Goal: Task Accomplishment & Management: Manage account settings

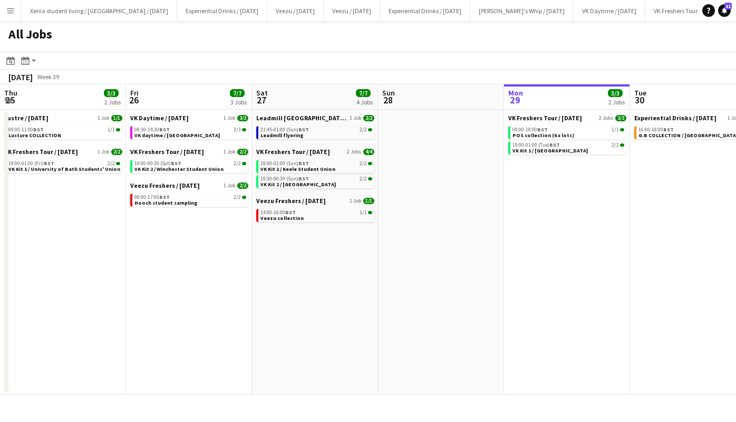
scroll to position [0, 252]
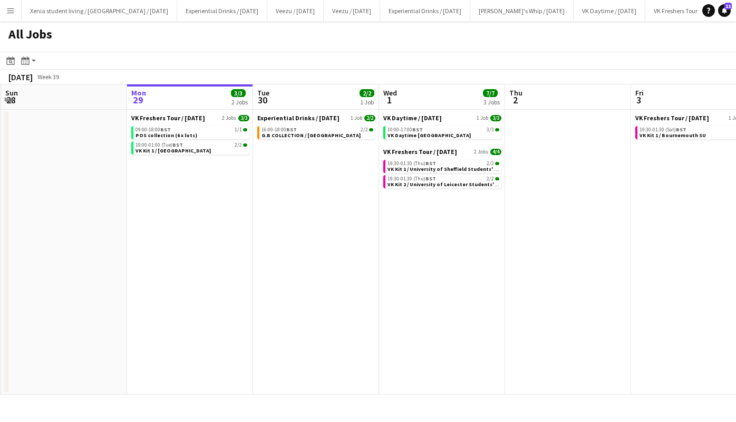
scroll to position [0, 267]
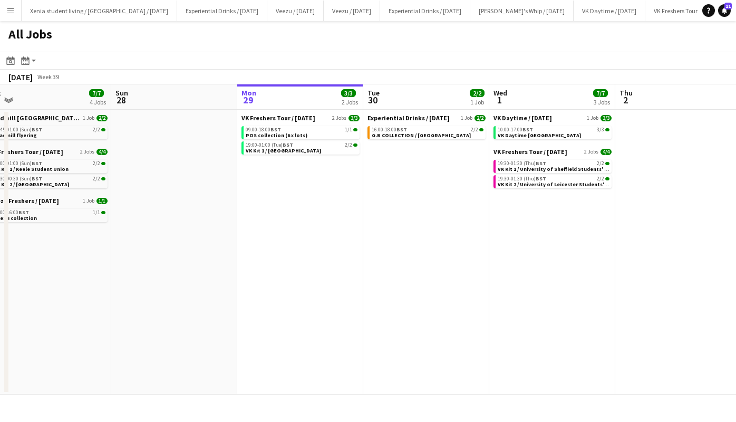
click at [311, 153] on span "VK Kit 1 / [GEOGRAPHIC_DATA]" at bounding box center [283, 150] width 75 height 7
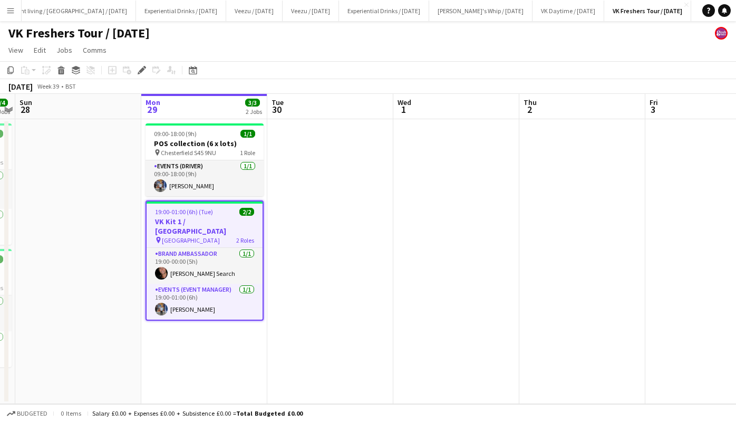
click at [191, 236] on span "[GEOGRAPHIC_DATA]" at bounding box center [191, 240] width 58 height 8
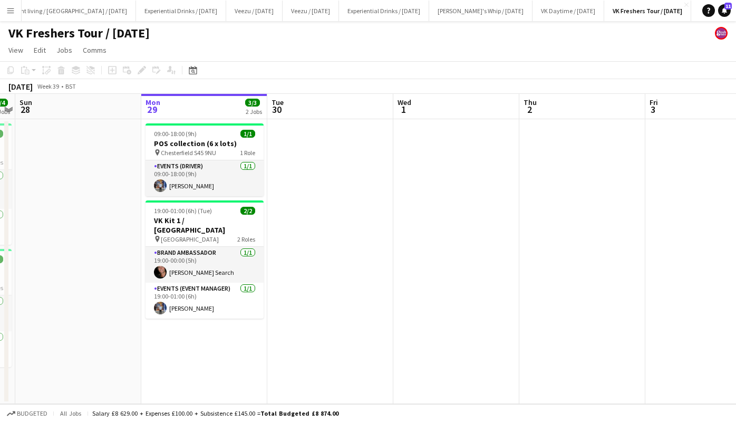
click at [183, 236] on app-job-card "19:00-01:00 (6h) (Tue) 2/2 VK Kit 1 / [GEOGRAPHIC_DATA] pin Lancaster Universit…" at bounding box center [204, 259] width 118 height 118
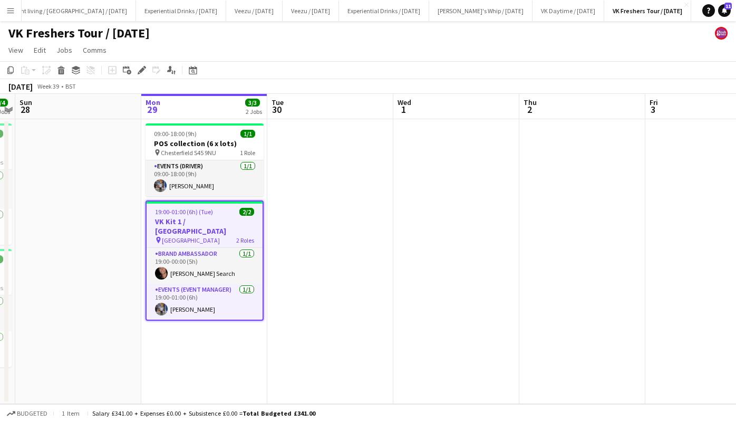
click at [143, 74] on div "Edit" at bounding box center [141, 70] width 13 height 13
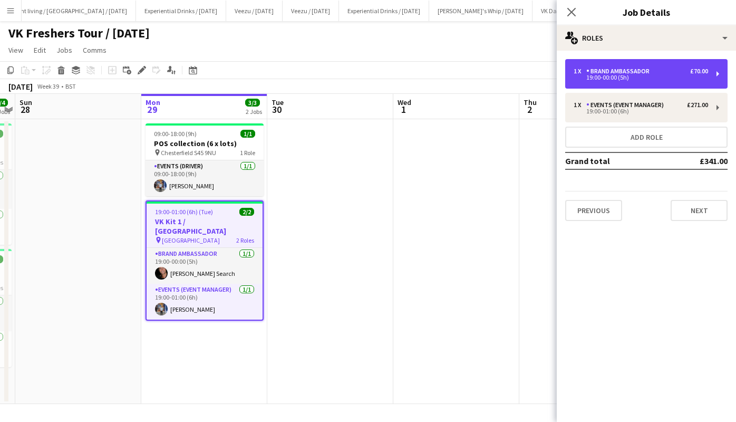
click at [670, 75] on div "19:00-00:00 (5h)" at bounding box center [640, 77] width 134 height 5
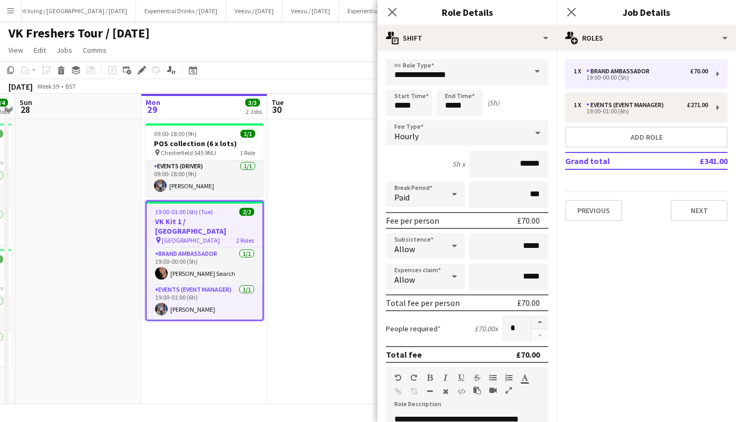
click at [531, 320] on button "button" at bounding box center [539, 322] width 17 height 14
type input "*"
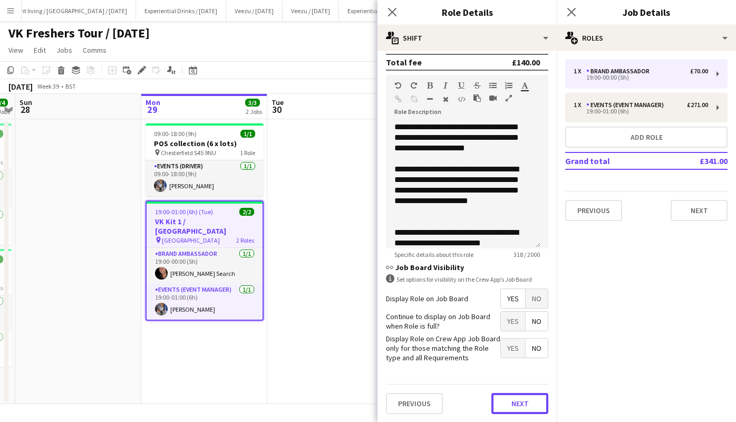
click at [523, 404] on button "Next" at bounding box center [519, 403] width 57 height 21
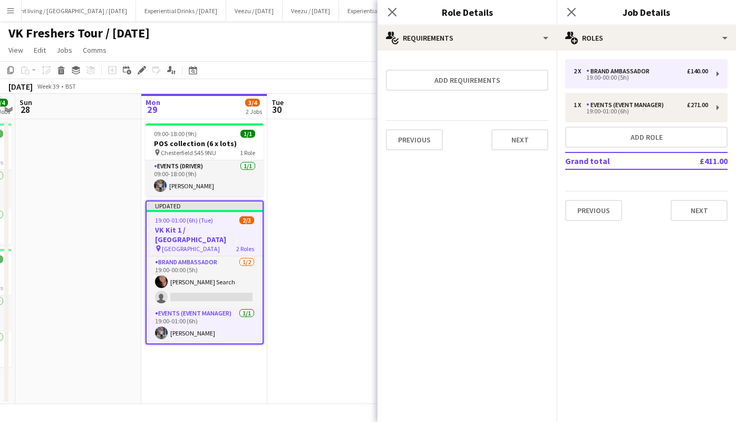
scroll to position [0, 0]
click at [522, 136] on button "Next" at bounding box center [519, 139] width 57 height 21
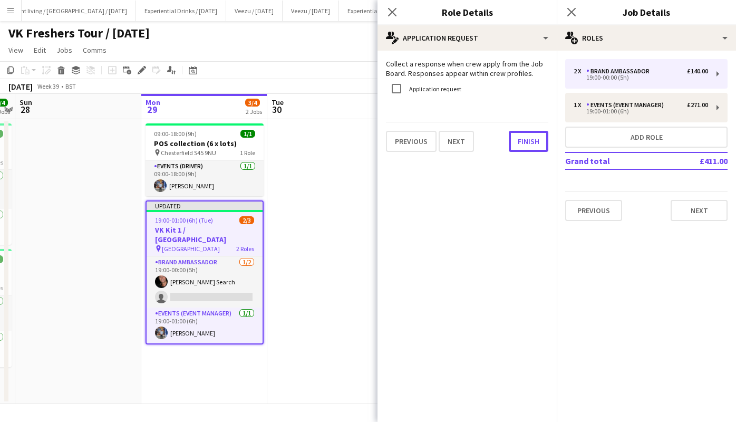
click at [522, 136] on button "Finish" at bounding box center [529, 141] width 40 height 21
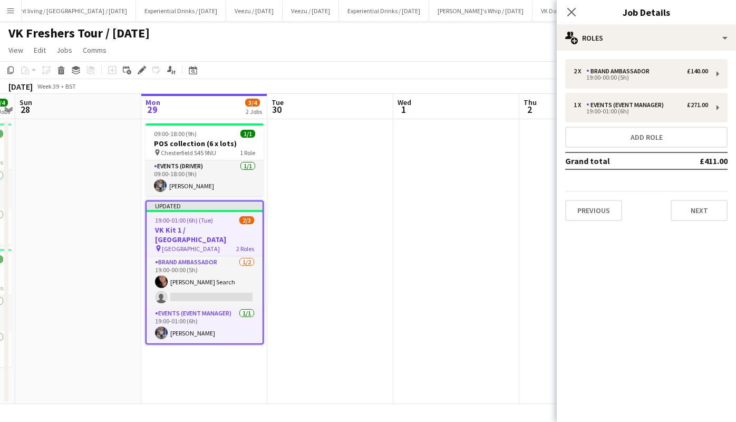
click at [569, 15] on icon "Close pop-in" at bounding box center [571, 12] width 8 height 8
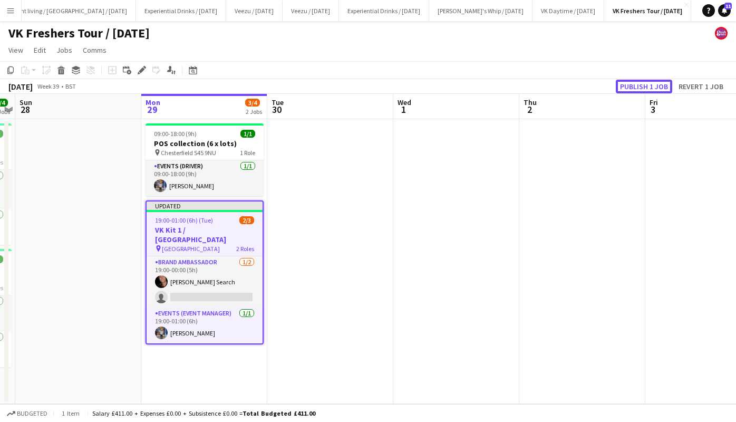
click at [638, 80] on button "Publish 1 job" at bounding box center [643, 87] width 56 height 14
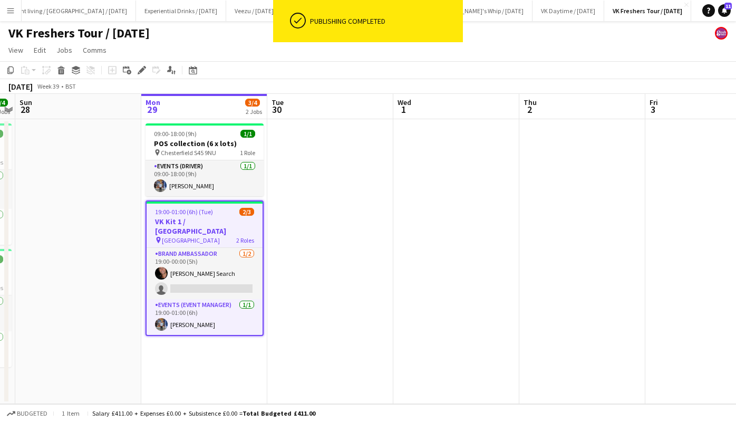
click at [230, 278] on app-card-role "Brand Ambassador [DATE] 19:00-00:00 (5h) [PERSON_NAME] Search single-neutral-ac…" at bounding box center [204, 273] width 116 height 51
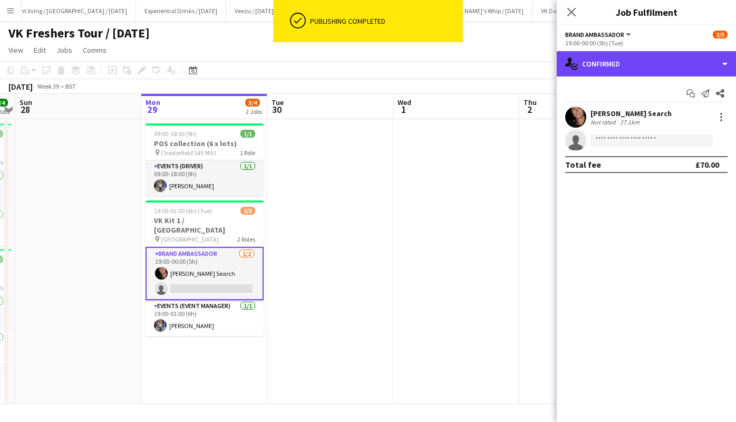
click at [605, 71] on div "single-neutral-actions-check-2 Confirmed" at bounding box center [645, 63] width 179 height 25
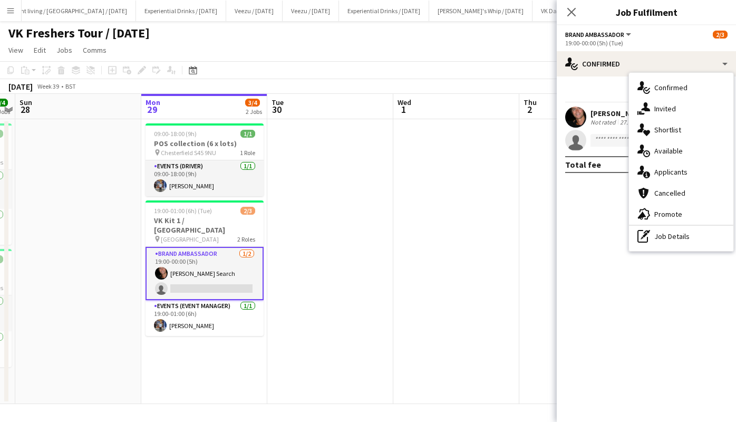
click at [668, 214] on span "Promote" at bounding box center [668, 213] width 28 height 9
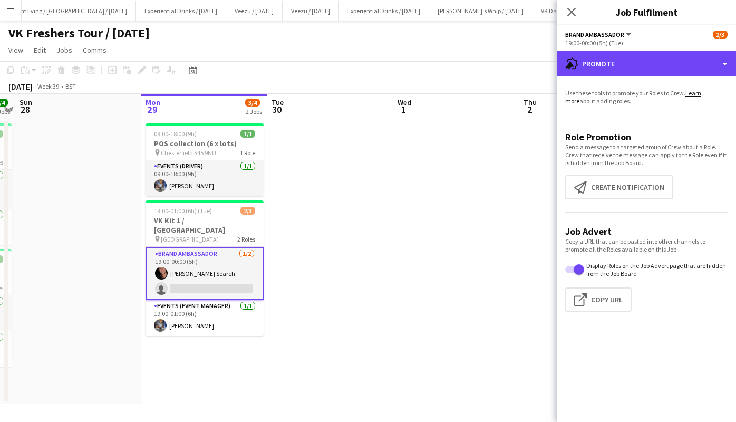
click at [610, 60] on div "advertising-megaphone Promote" at bounding box center [645, 63] width 179 height 25
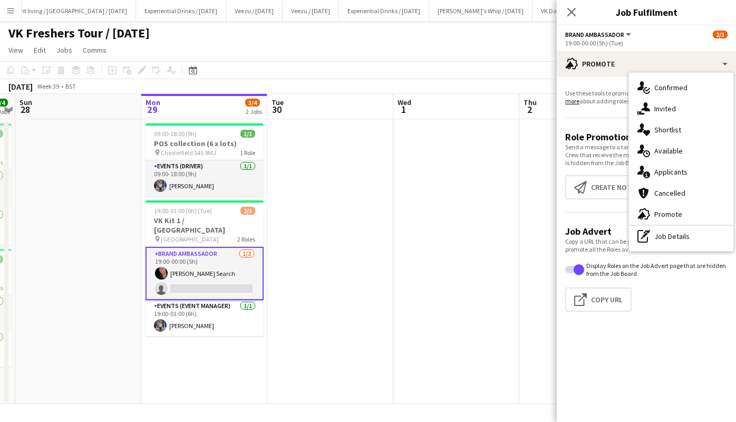
click at [655, 169] on span "Applicants" at bounding box center [670, 171] width 33 height 9
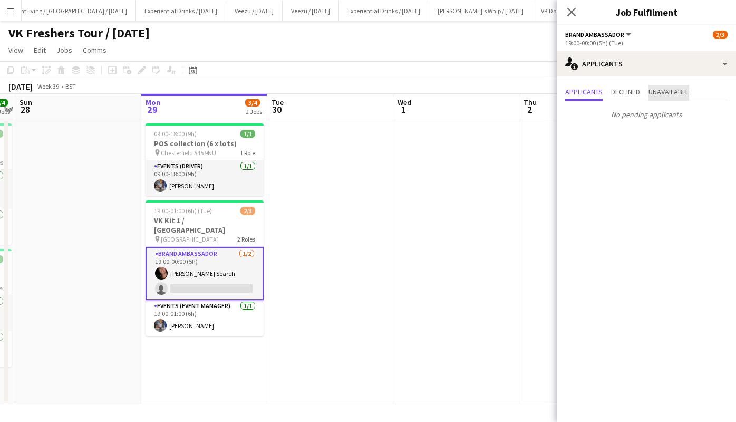
click at [656, 93] on span "Unavailable" at bounding box center [668, 91] width 41 height 7
click at [639, 95] on span "Declined" at bounding box center [625, 91] width 29 height 7
click at [590, 90] on span "Applicants" at bounding box center [583, 91] width 37 height 7
click at [571, 13] on icon at bounding box center [571, 12] width 8 height 8
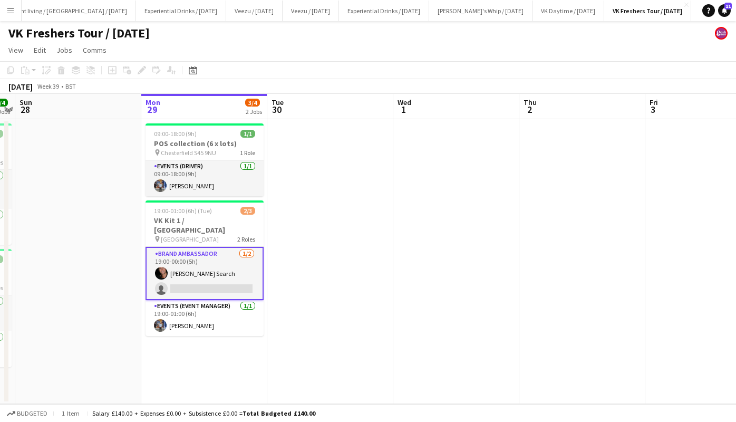
click at [195, 282] on app-card-role "Brand Ambassador [DATE] 19:00-00:00 (5h) [PERSON_NAME] Search single-neutral-ac…" at bounding box center [204, 273] width 118 height 53
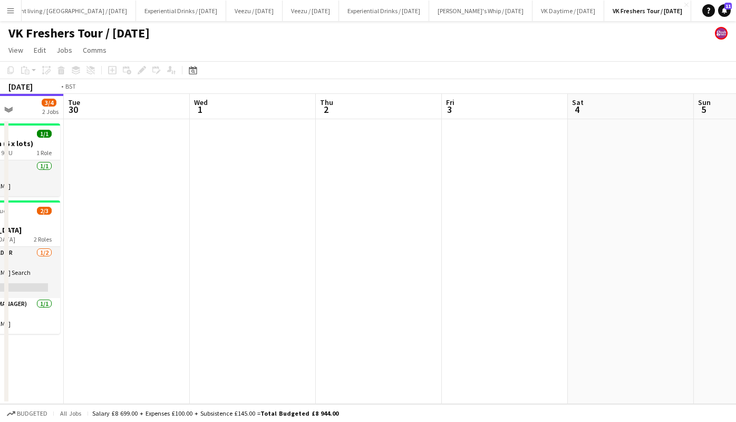
scroll to position [0, 331]
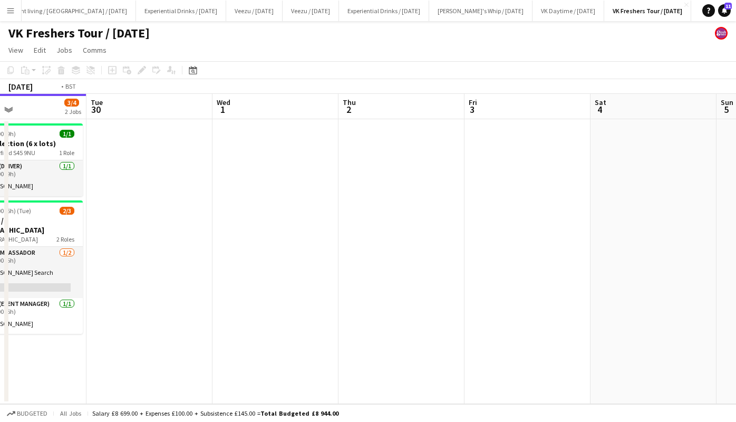
drag, startPoint x: 344, startPoint y: 200, endPoint x: 249, endPoint y: 267, distance: 115.7
click at [249, 267] on app-calendar-viewport "Sat 27 4/4 2 Jobs Sun 28 Mon 29 3/4 2 Jobs Tue 30 Wed 1 Thu 2 Fri 3 Sat 4 Sun 5…" at bounding box center [368, 249] width 736 height 310
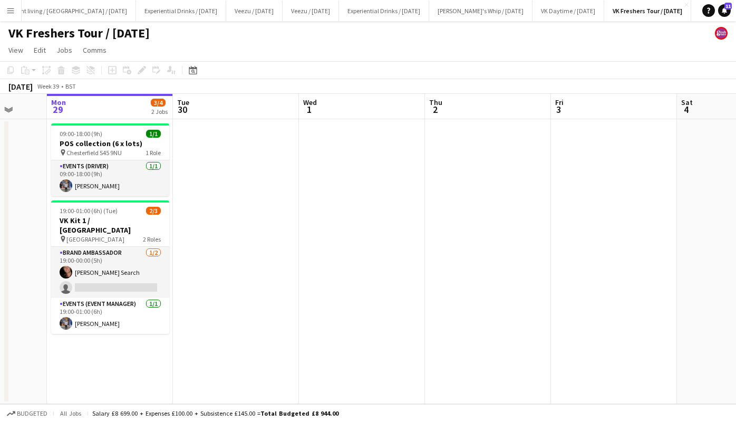
click at [102, 314] on app-card-role "Events (Event Manager) [DATE] 19:00-01:00 (6h) [PERSON_NAME]" at bounding box center [110, 316] width 118 height 36
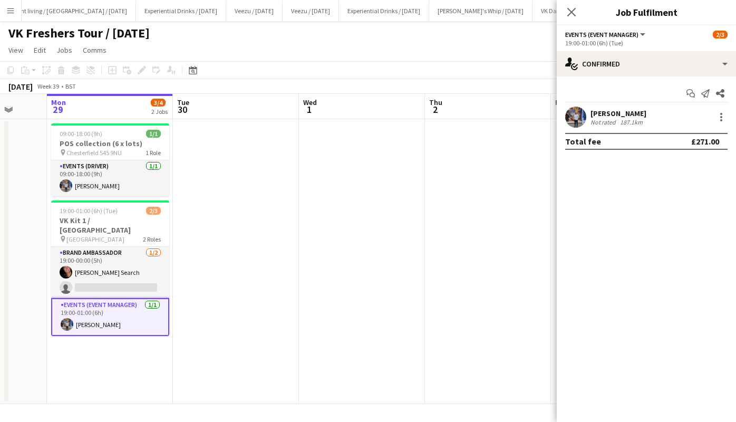
click at [595, 114] on div "[PERSON_NAME]" at bounding box center [618, 113] width 56 height 9
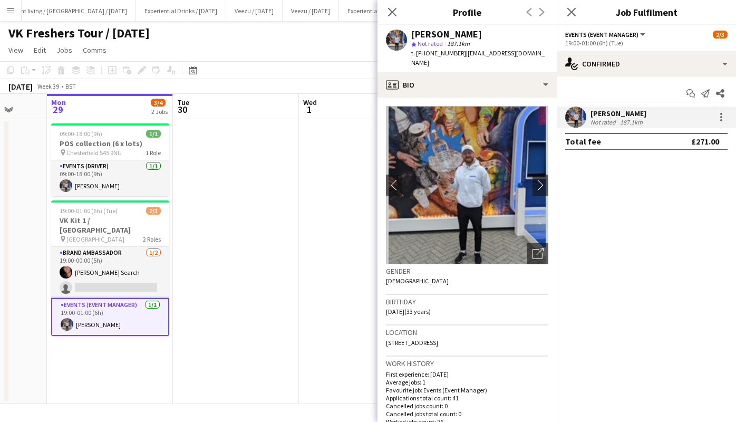
drag, startPoint x: 464, startPoint y: 333, endPoint x: 492, endPoint y: 331, distance: 28.5
click at [492, 331] on div "Location [STREET_ADDRESS]" at bounding box center [467, 340] width 162 height 31
copy span "CV11 5JZ"
drag, startPoint x: 344, startPoint y: 57, endPoint x: 160, endPoint y: -45, distance: 210.4
click at [160, 0] on html "Menu Boards Boards Boards All jobs Status Workforce Workforce My Workforce Recr…" at bounding box center [368, 211] width 736 height 422
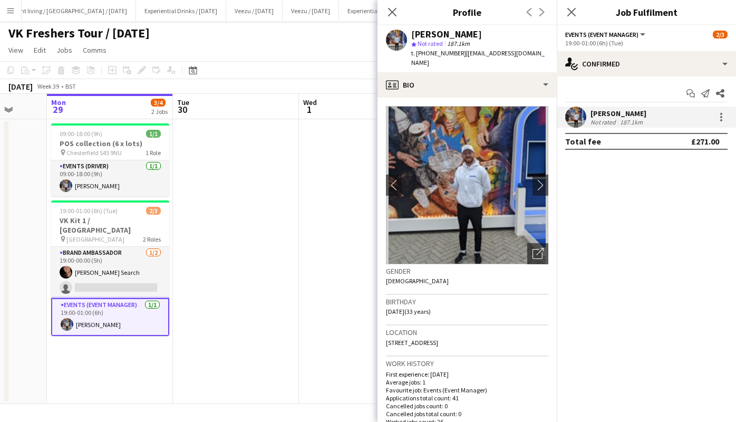
click at [572, 12] on icon at bounding box center [571, 12] width 8 height 8
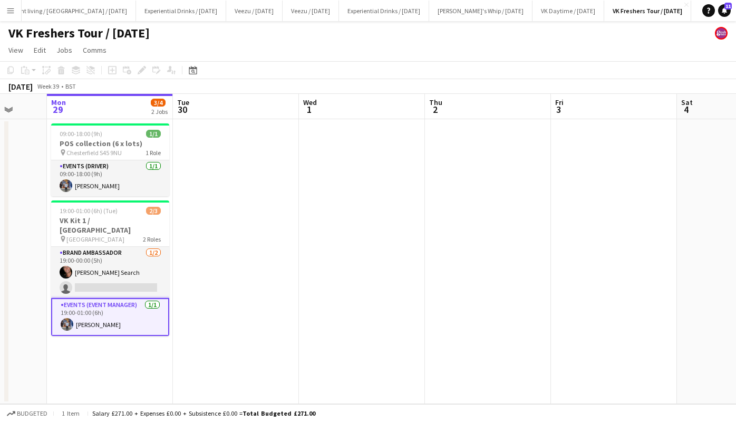
scroll to position [0, 262]
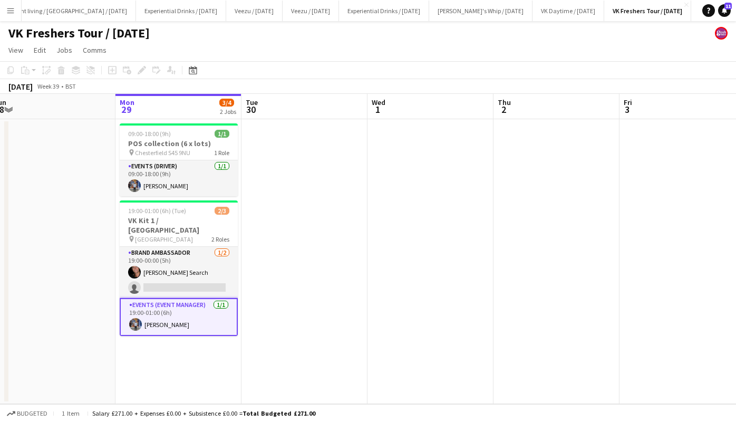
click at [278, 233] on app-date-cell at bounding box center [304, 261] width 126 height 285
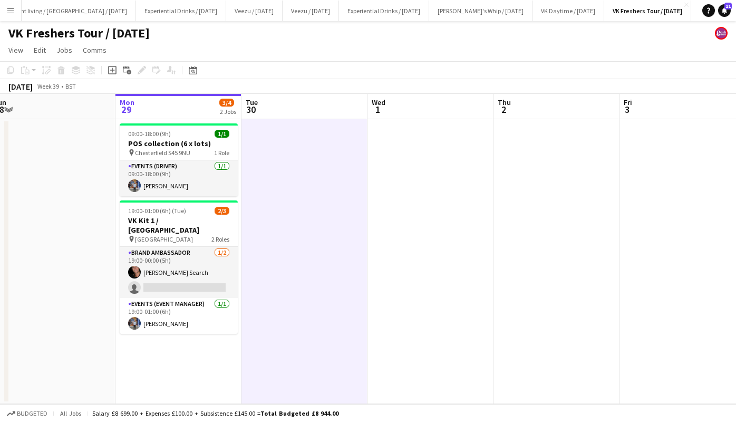
click at [278, 233] on app-date-cell at bounding box center [304, 261] width 126 height 285
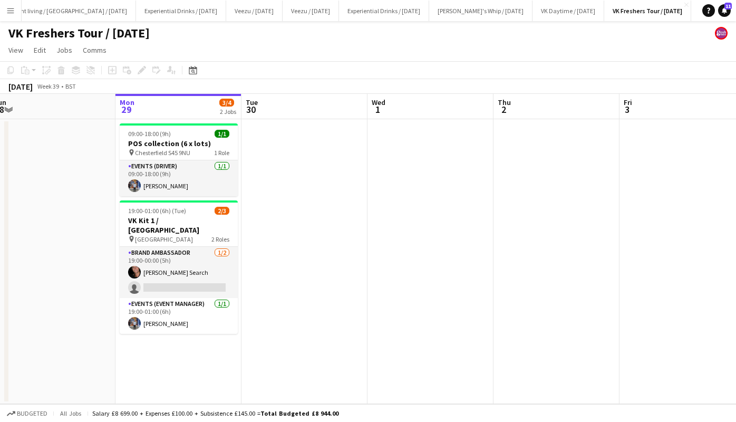
click at [340, 37] on div "VK Freshers Tour / [DATE]" at bounding box center [368, 31] width 736 height 20
click at [197, 217] on h3 "VK Kit 1 / [GEOGRAPHIC_DATA]" at bounding box center [179, 225] width 118 height 19
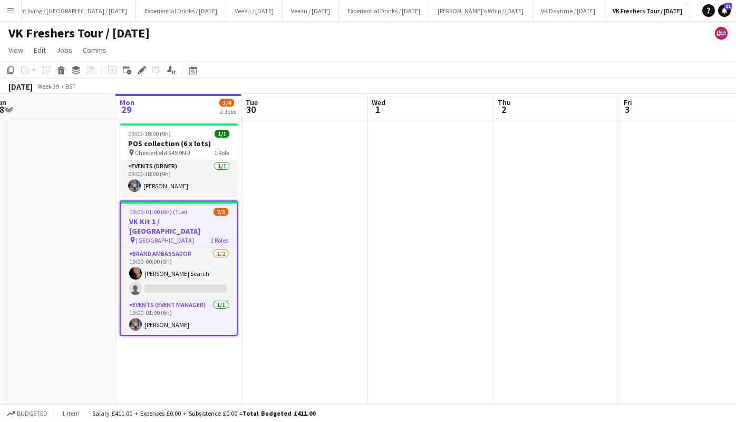
click at [138, 73] on icon "Edit" at bounding box center [142, 70] width 8 height 8
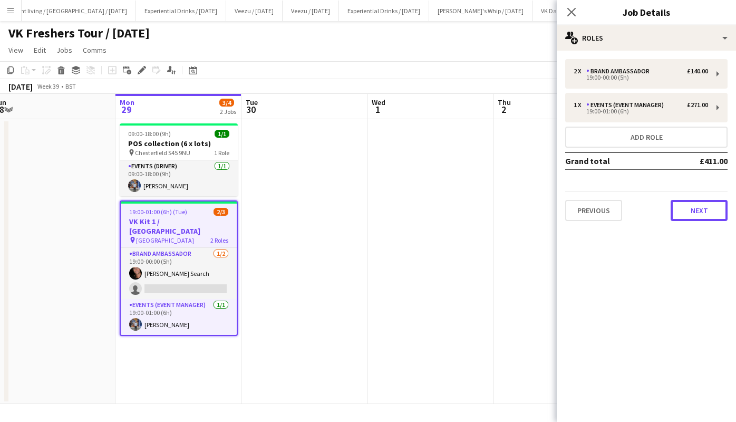
click at [690, 203] on button "Next" at bounding box center [698, 210] width 57 height 21
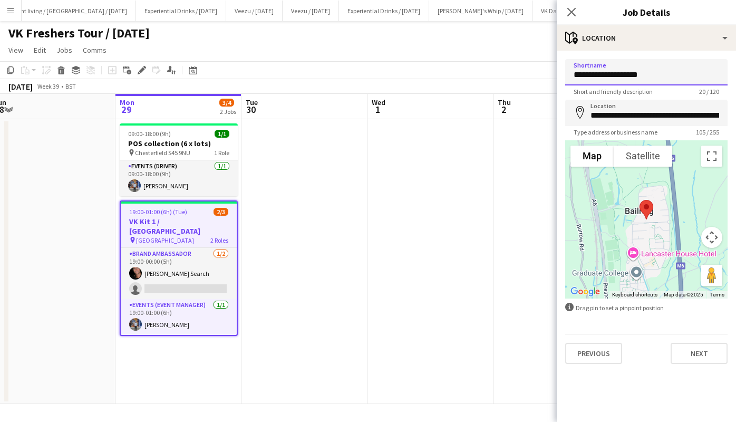
drag, startPoint x: 653, startPoint y: 75, endPoint x: 548, endPoint y: 80, distance: 106.0
click at [548, 80] on body "Menu Boards Boards Boards All jobs Status Workforce Workforce My Workforce Recr…" at bounding box center [368, 211] width 736 height 422
type input "**********"
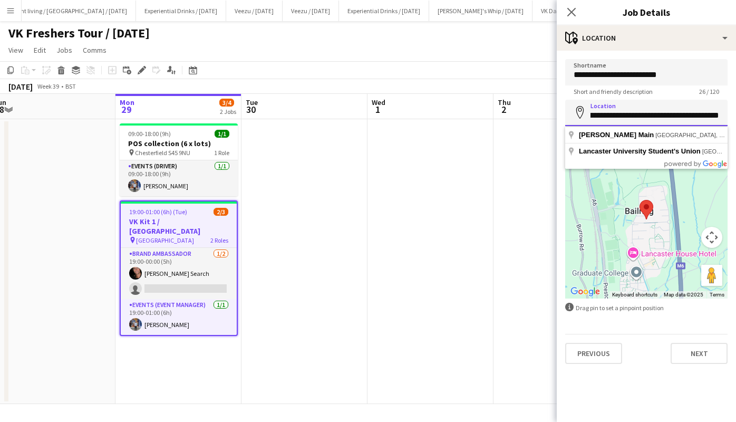
drag, startPoint x: 598, startPoint y: 114, endPoint x: 748, endPoint y: 118, distance: 149.7
click at [735, 118] on html "Menu Boards Boards Boards All jobs Status Workforce Workforce My Workforce Recr…" at bounding box center [368, 211] width 736 height 422
type input "*"
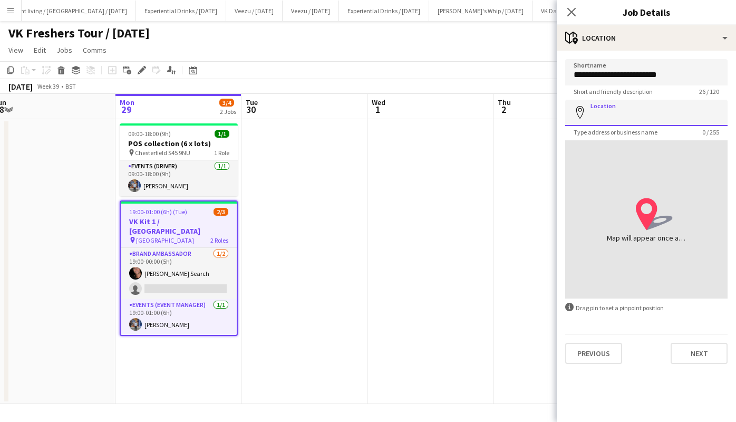
paste input "**********"
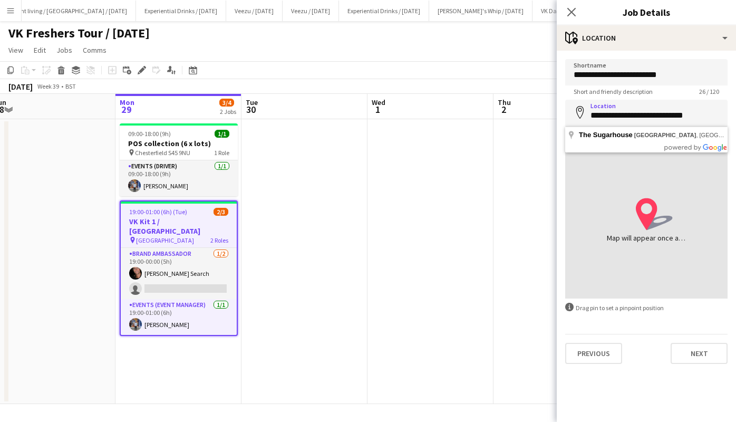
type input "**********"
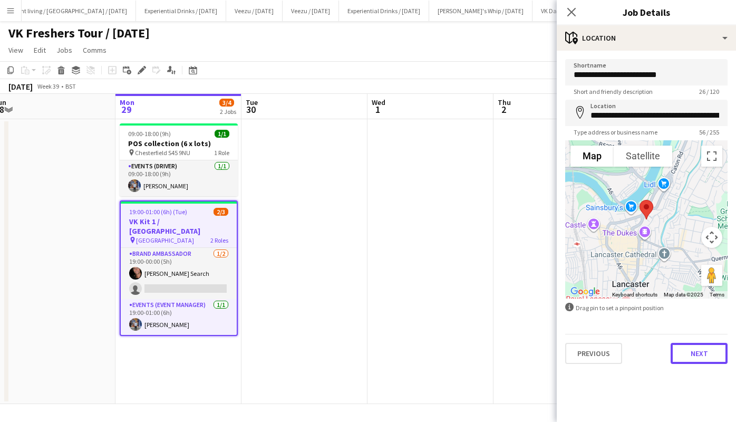
click at [685, 346] on button "Next" at bounding box center [698, 353] width 57 height 21
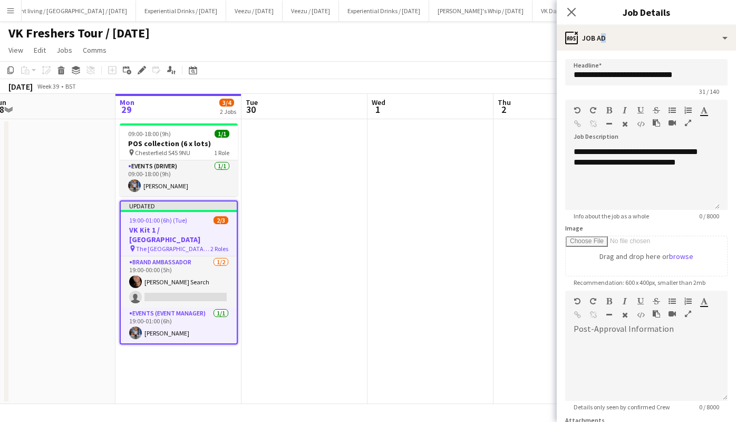
click at [685, 346] on mat-expansion-panel "**********" at bounding box center [645, 236] width 179 height 371
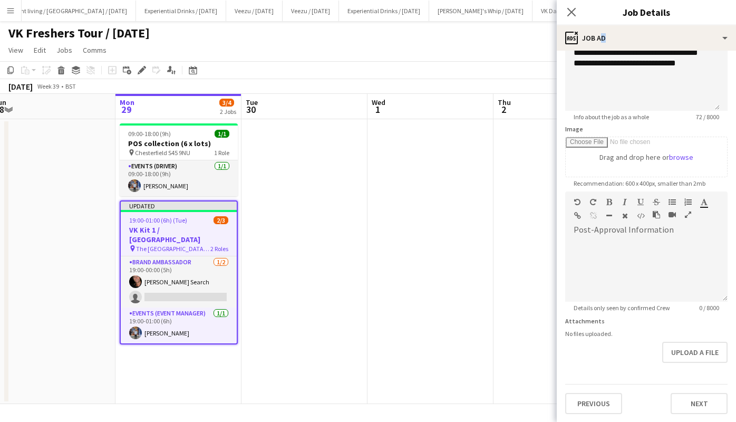
click at [178, 245] on span "The [GEOGRAPHIC_DATA], [GEOGRAPHIC_DATA]" at bounding box center [173, 249] width 74 height 8
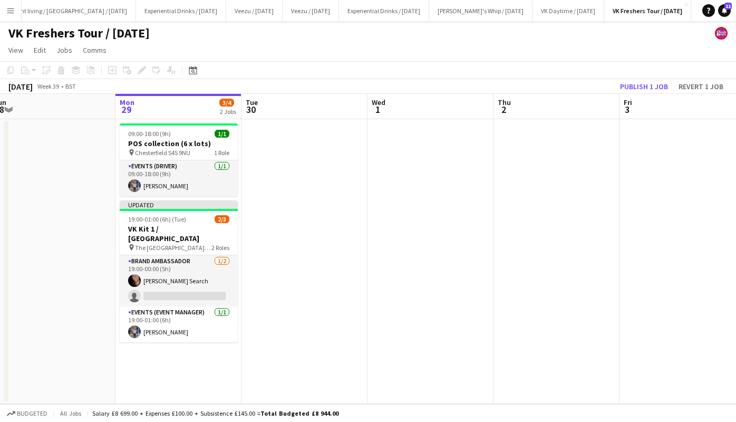
click at [178, 243] on span "The [GEOGRAPHIC_DATA], [GEOGRAPHIC_DATA]" at bounding box center [173, 247] width 76 height 8
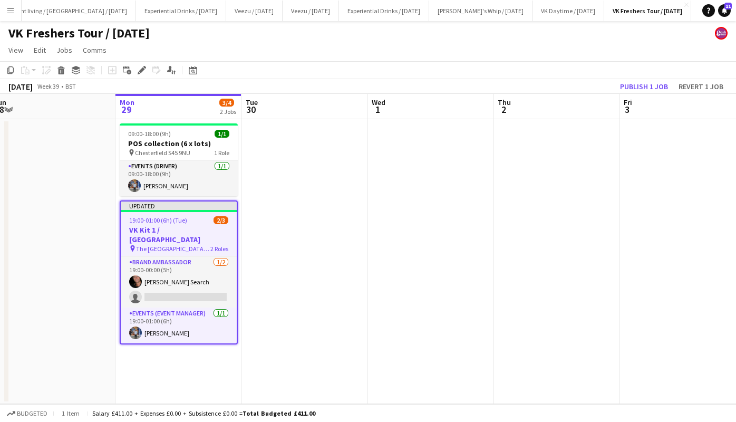
click at [142, 71] on icon at bounding box center [142, 70] width 6 height 6
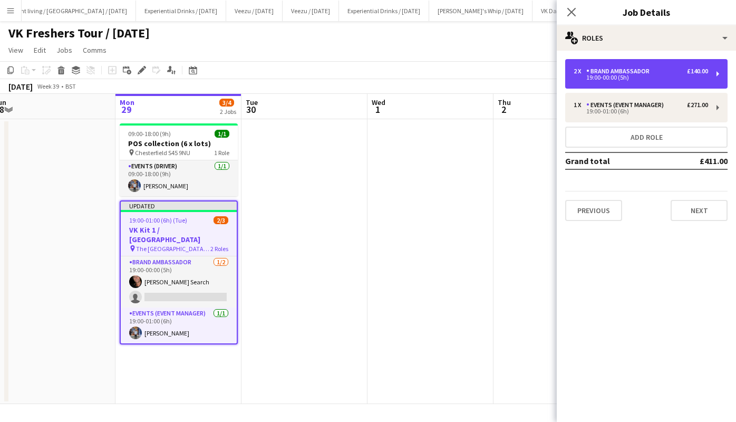
click at [656, 77] on div "19:00-00:00 (5h)" at bounding box center [640, 77] width 134 height 5
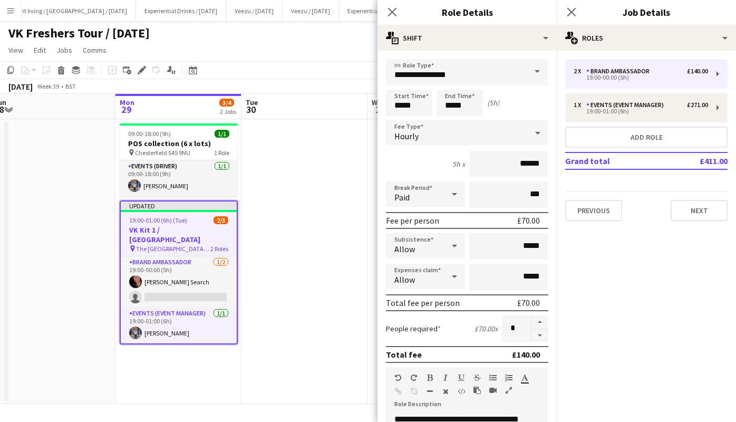
click at [573, 11] on icon at bounding box center [571, 12] width 8 height 8
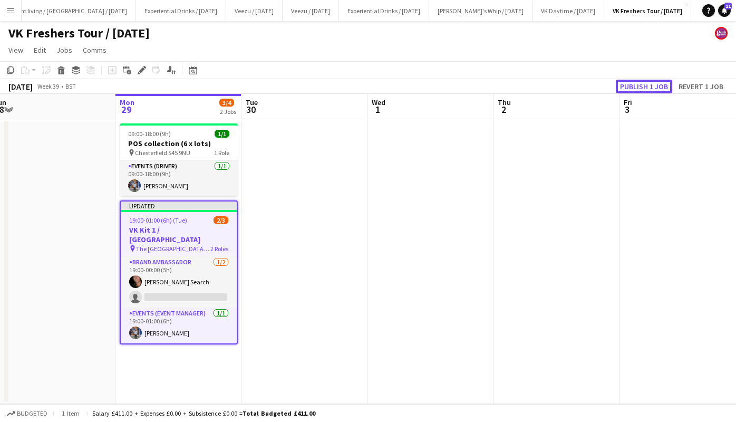
click at [636, 82] on button "Publish 1 job" at bounding box center [643, 87] width 56 height 14
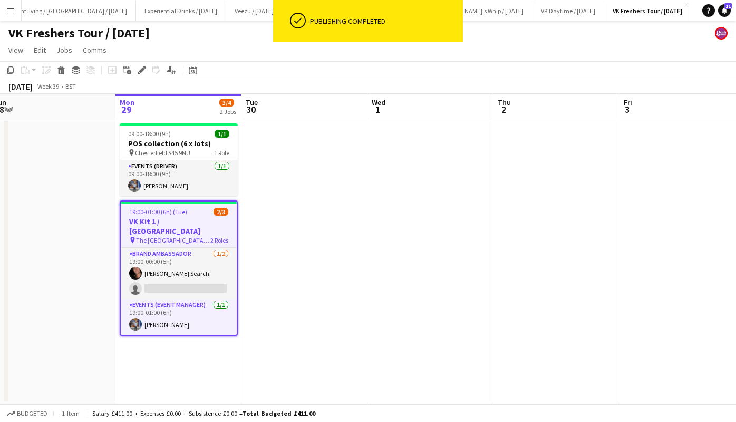
click at [188, 273] on app-card-role "Brand Ambassador [DATE] 19:00-00:00 (5h) [PERSON_NAME] Search single-neutral-ac…" at bounding box center [179, 273] width 116 height 51
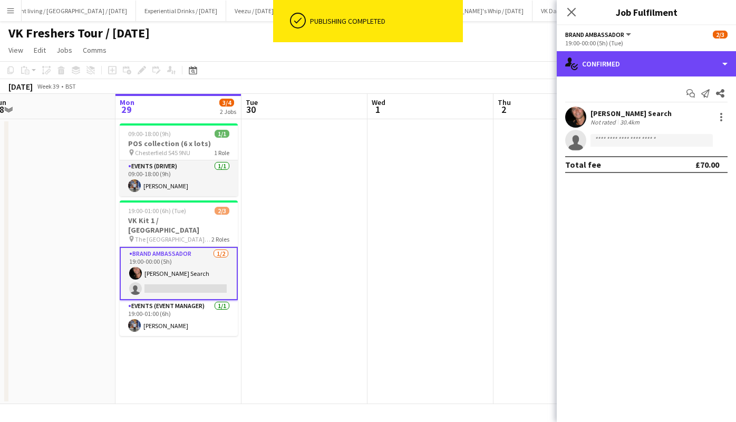
click at [605, 67] on div "single-neutral-actions-check-2 Confirmed" at bounding box center [645, 63] width 179 height 25
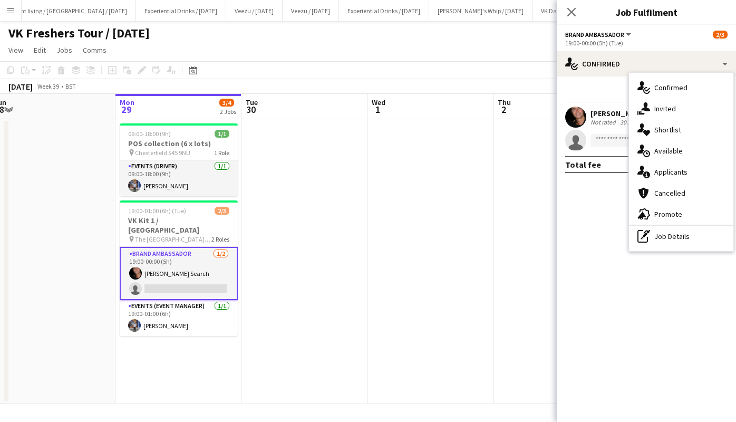
click at [666, 166] on div "single-neutral-actions-information Applicants" at bounding box center [681, 171] width 104 height 21
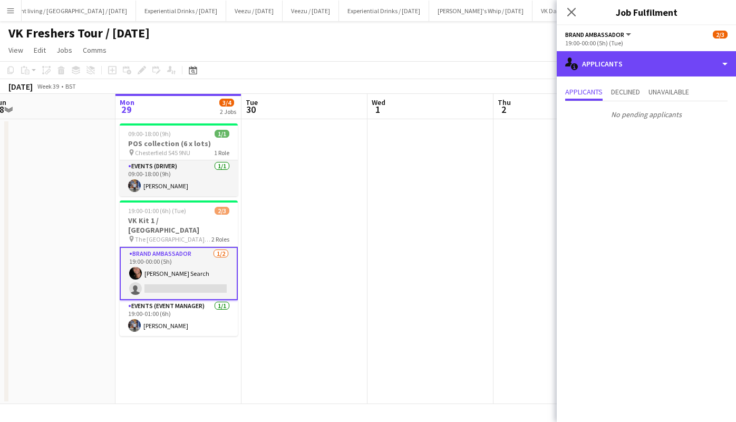
click at [629, 66] on div "single-neutral-actions-information Applicants" at bounding box center [645, 63] width 179 height 25
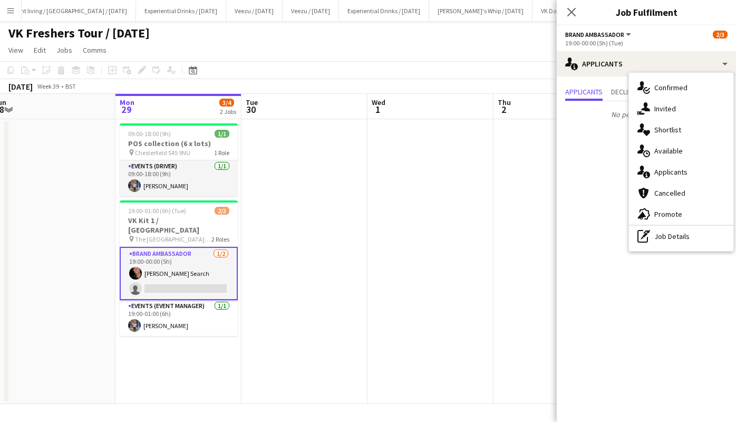
click at [666, 211] on span "Promote" at bounding box center [668, 213] width 28 height 9
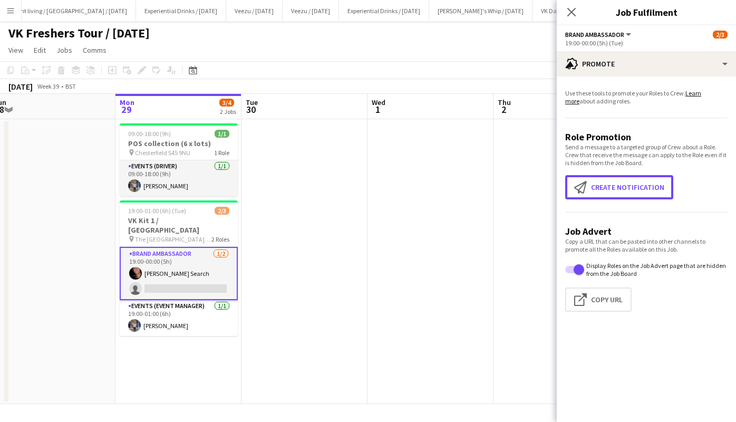
click at [644, 186] on button "Create notification Create notification" at bounding box center [619, 187] width 108 height 24
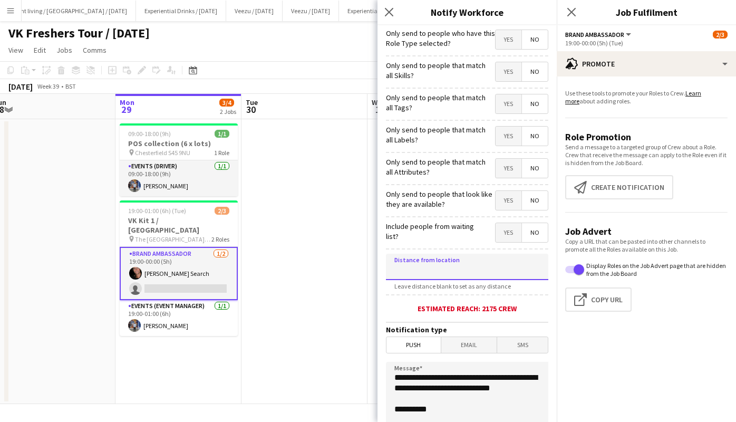
click at [490, 266] on input at bounding box center [467, 266] width 162 height 26
type input "****"
type input "*****"
click at [511, 341] on span "SMS" at bounding box center [522, 345] width 51 height 16
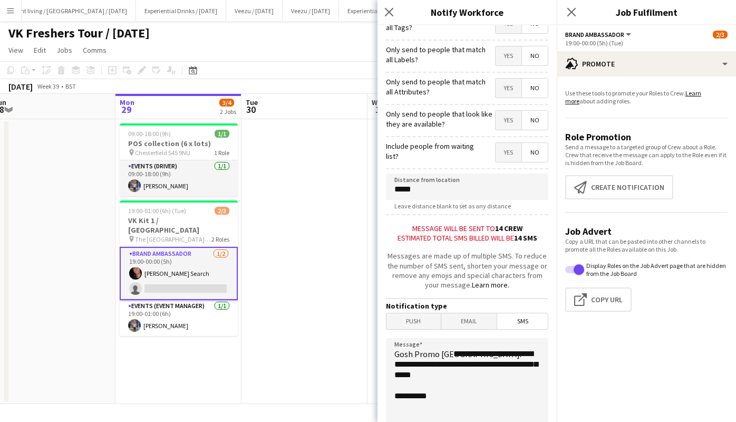
scroll to position [148, 0]
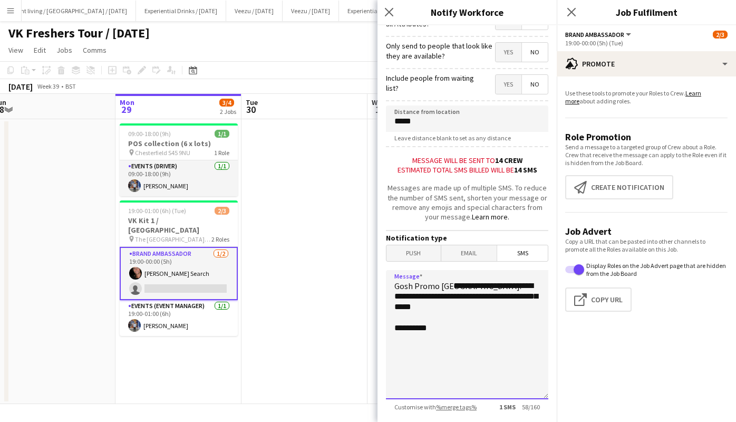
click at [454, 288] on textarea "**********" at bounding box center [467, 334] width 162 height 129
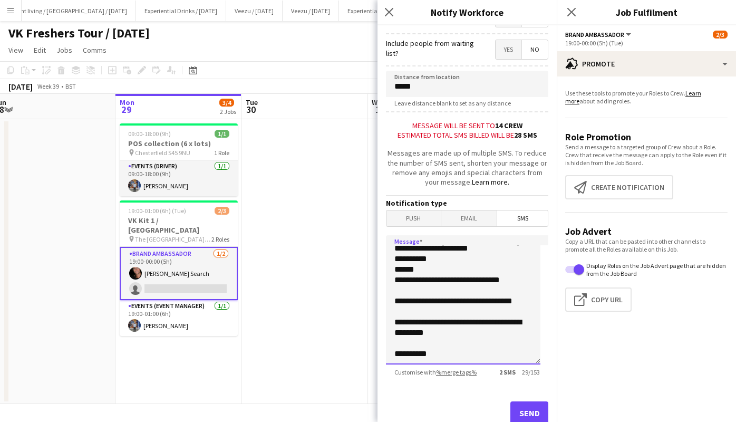
scroll to position [210, 0]
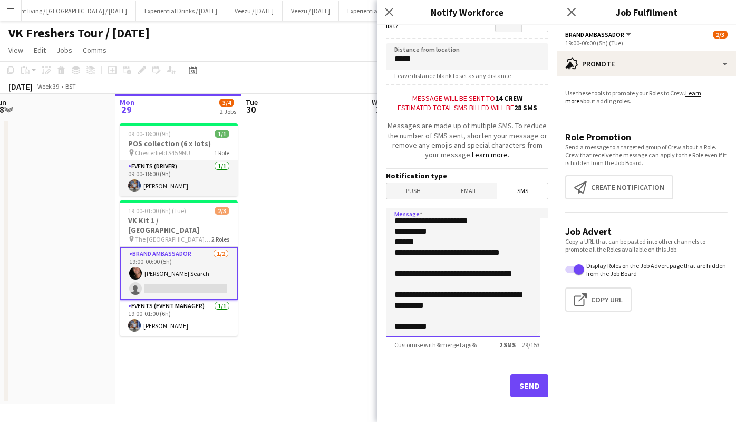
click at [525, 277] on textarea "**********" at bounding box center [463, 272] width 154 height 129
type textarea "**********"
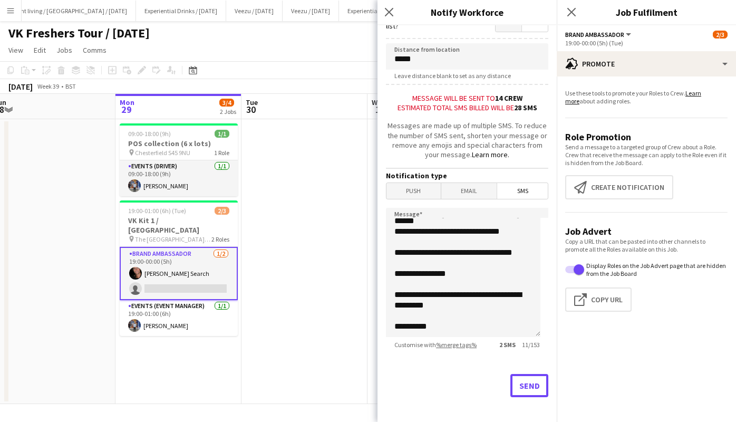
click at [522, 393] on button "Send" at bounding box center [529, 385] width 38 height 23
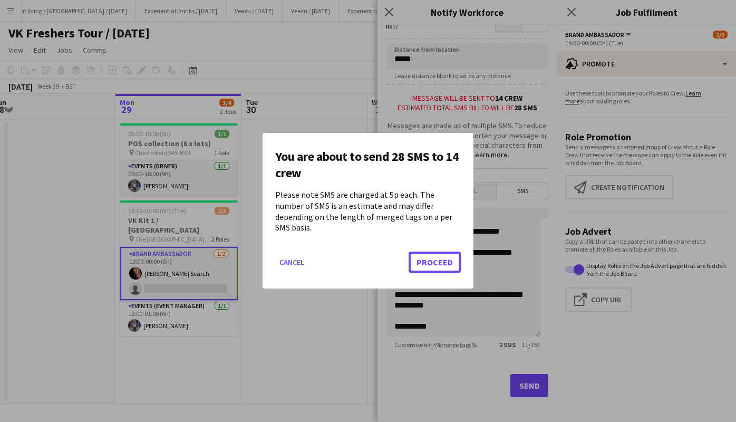
click at [439, 257] on button "Proceed" at bounding box center [434, 262] width 52 height 21
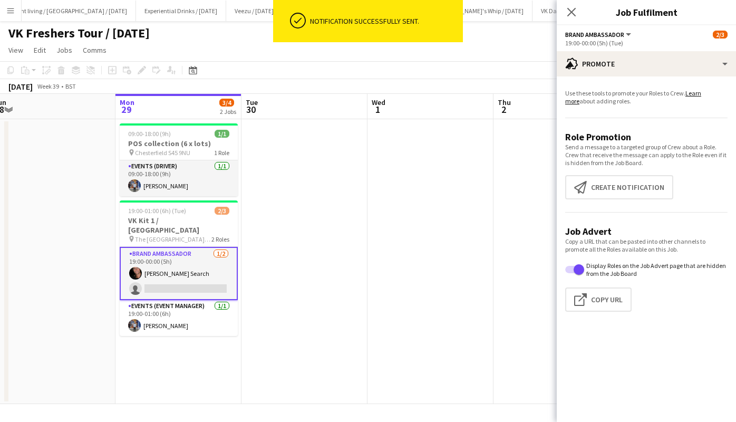
click at [572, 12] on icon at bounding box center [571, 12] width 8 height 8
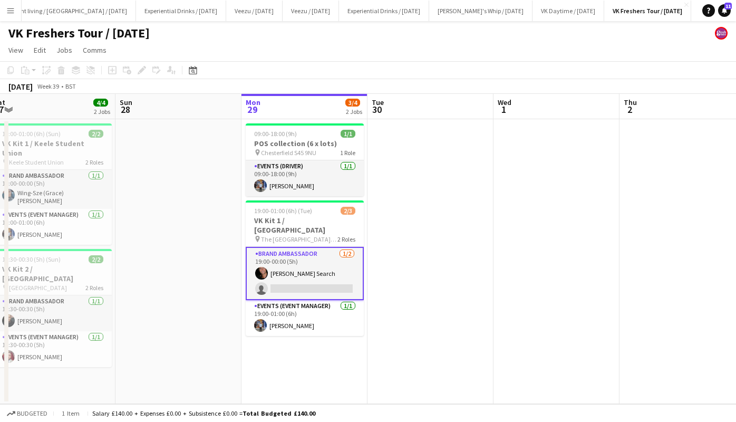
scroll to position [0, 331]
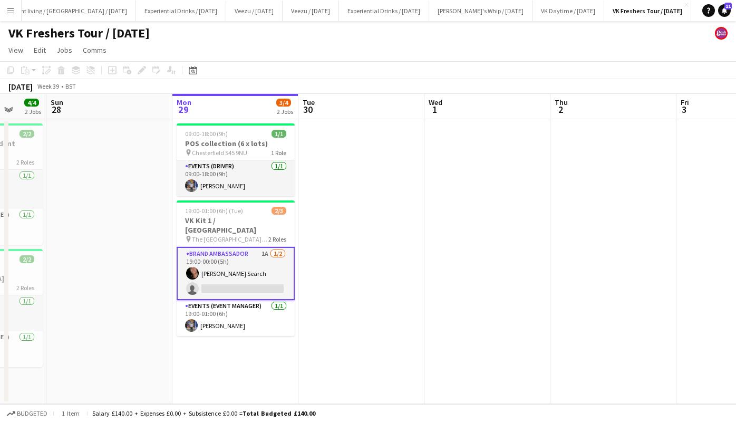
click at [233, 281] on app-card-role "Brand Ambassador 1A [DATE] 19:00-00:00 (5h) [PERSON_NAME] Search single-neutral…" at bounding box center [236, 273] width 118 height 53
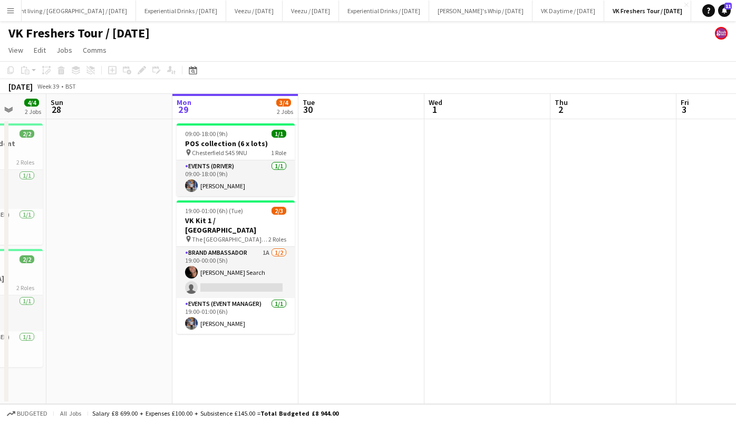
click at [233, 281] on app-card-role "Brand Ambassador 1A [DATE] 19:00-00:00 (5h) [PERSON_NAME] Search single-neutral…" at bounding box center [236, 272] width 118 height 51
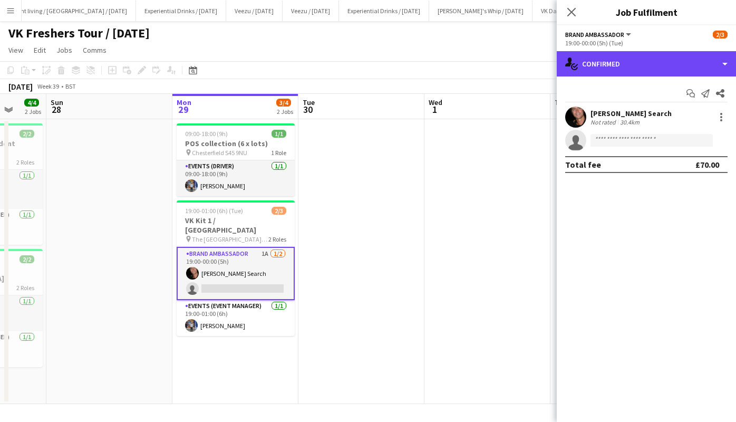
click at [643, 70] on div "single-neutral-actions-check-2 Confirmed" at bounding box center [645, 63] width 179 height 25
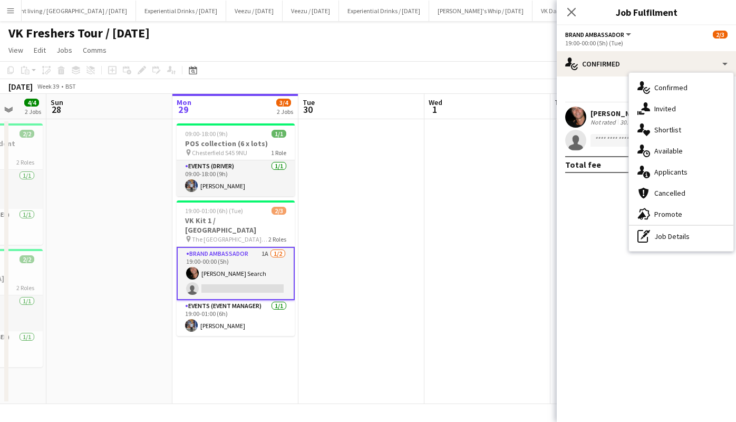
click at [670, 168] on span "Applicants" at bounding box center [670, 171] width 33 height 9
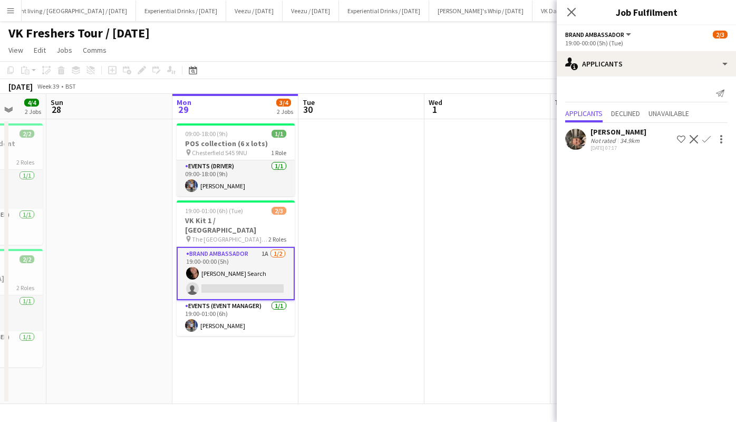
click at [619, 131] on div "[PERSON_NAME]" at bounding box center [618, 131] width 56 height 9
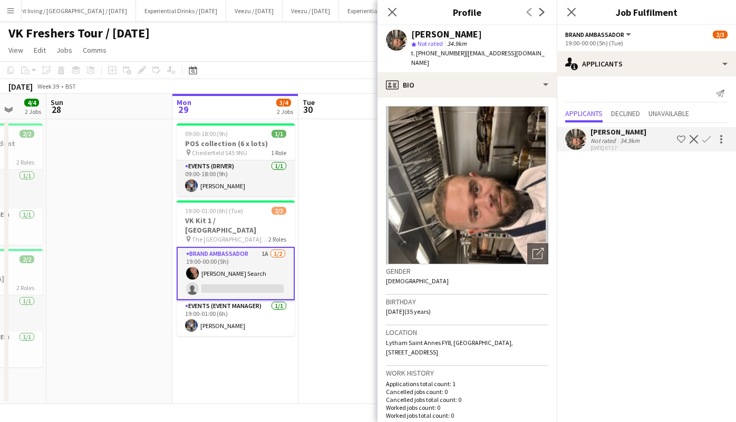
click at [707, 139] on app-icon "Confirm" at bounding box center [706, 139] width 8 height 8
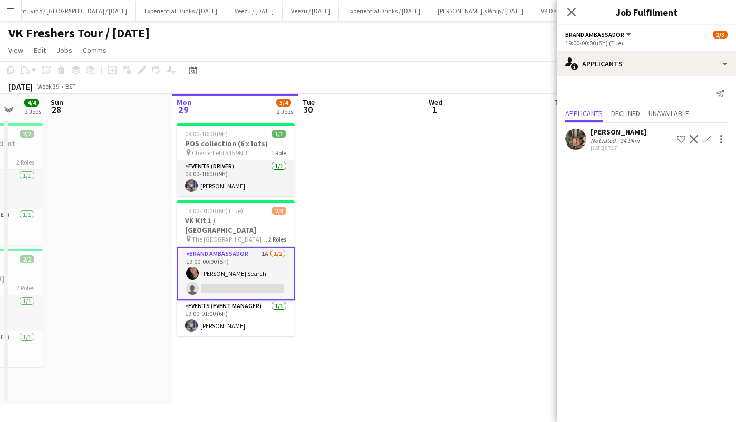
click at [707, 139] on app-icon "Confirm" at bounding box center [706, 139] width 8 height 8
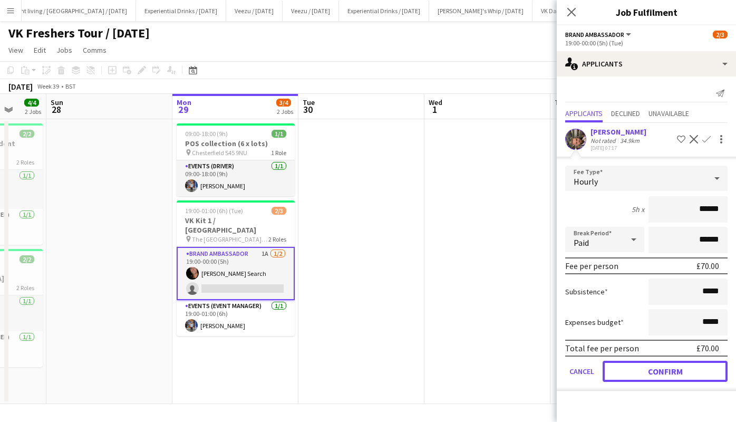
click at [678, 372] on button "Confirm" at bounding box center [664, 370] width 125 height 21
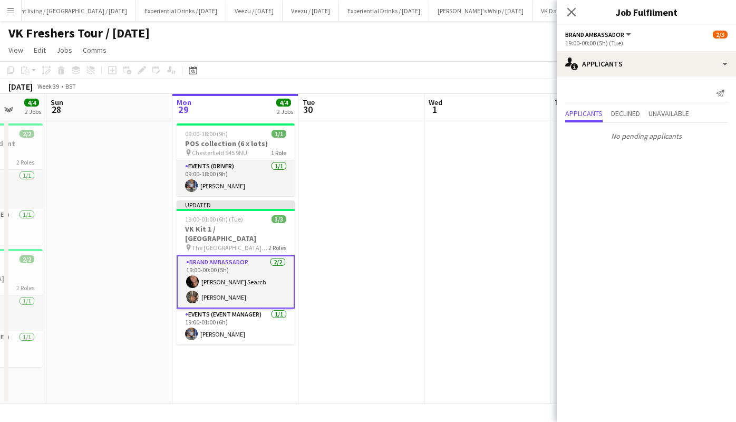
click at [239, 232] on h3 "VK Kit 1 / [GEOGRAPHIC_DATA]" at bounding box center [236, 233] width 118 height 19
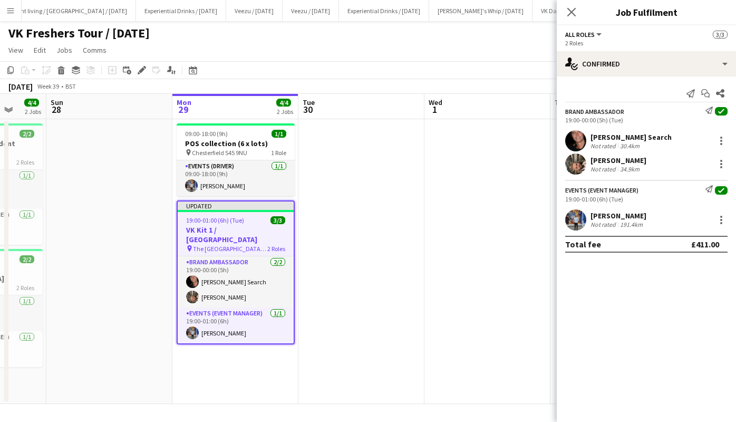
click at [139, 72] on icon at bounding box center [142, 70] width 6 height 6
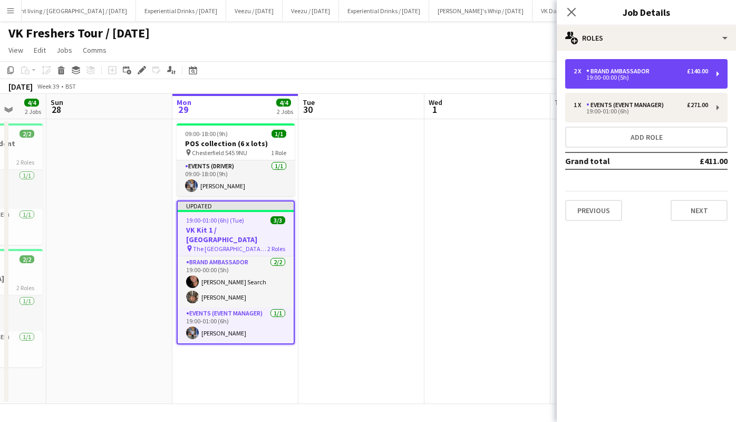
click at [668, 77] on div "19:00-00:00 (5h)" at bounding box center [640, 77] width 134 height 5
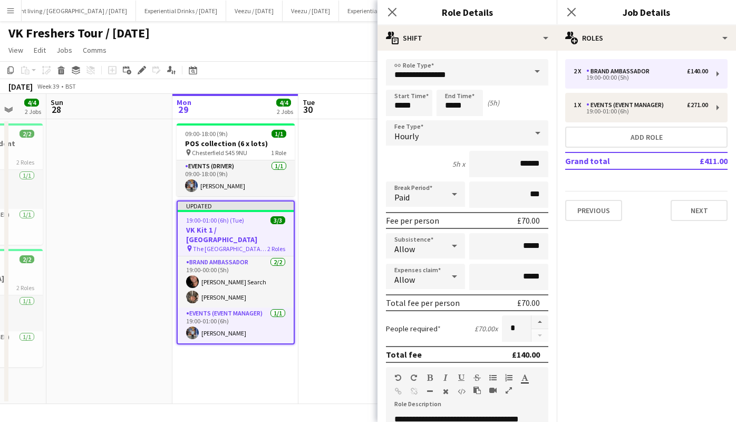
click at [532, 321] on button "button" at bounding box center [539, 322] width 17 height 14
type input "*"
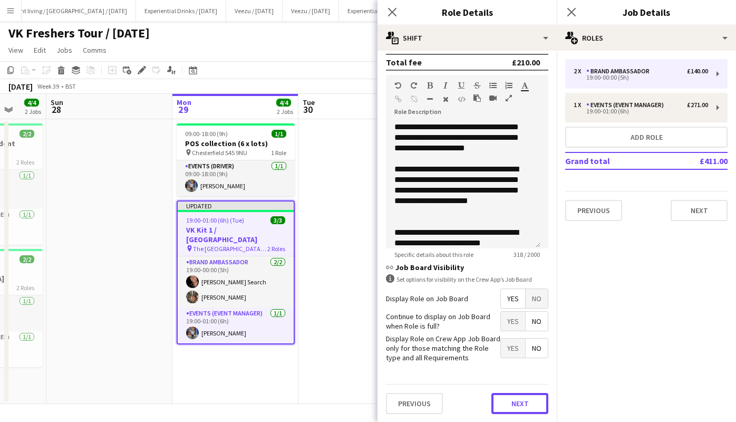
click at [522, 397] on button "Next" at bounding box center [519, 403] width 57 height 21
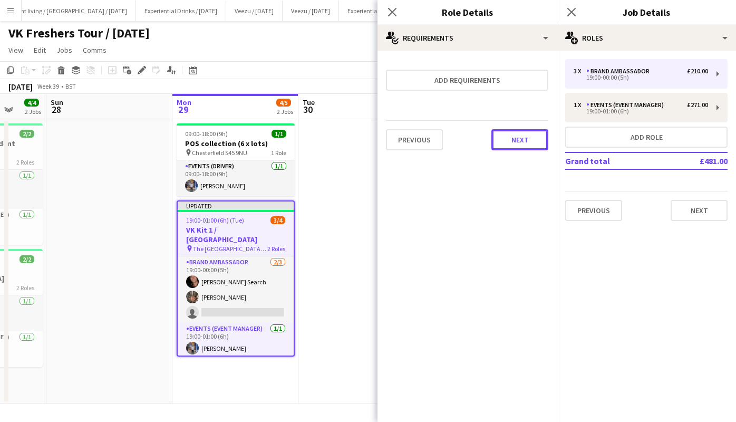
click at [532, 137] on button "Next" at bounding box center [519, 139] width 57 height 21
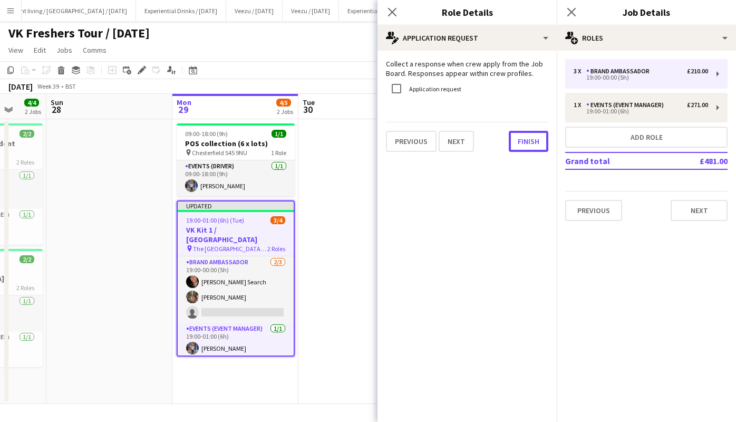
click at [532, 137] on button "Finish" at bounding box center [529, 141] width 40 height 21
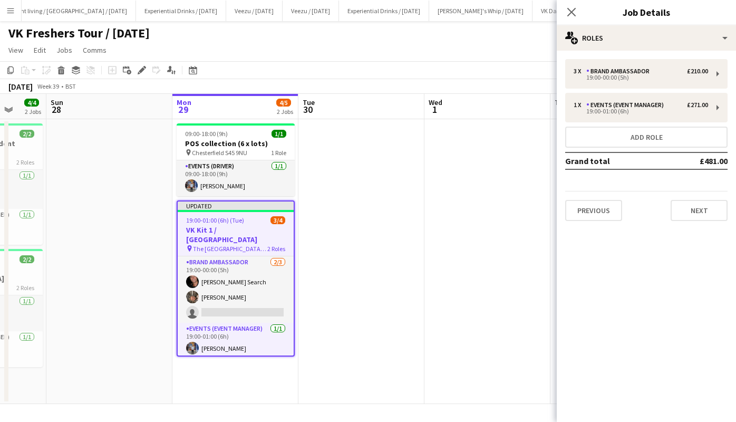
click at [571, 10] on icon "Close pop-in" at bounding box center [571, 12] width 8 height 8
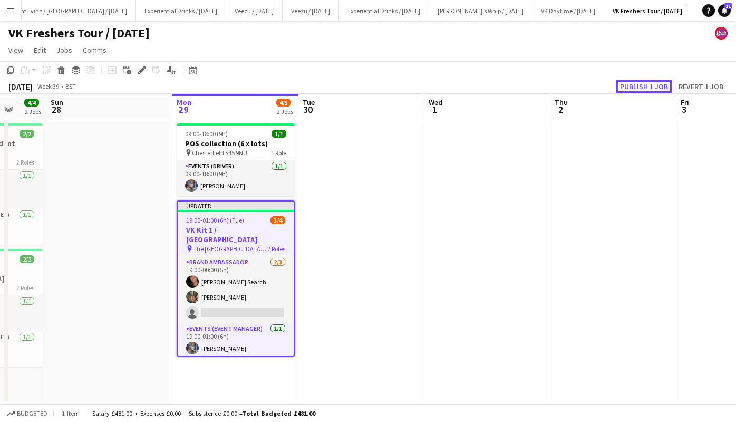
click at [639, 84] on button "Publish 1 job" at bounding box center [643, 87] width 56 height 14
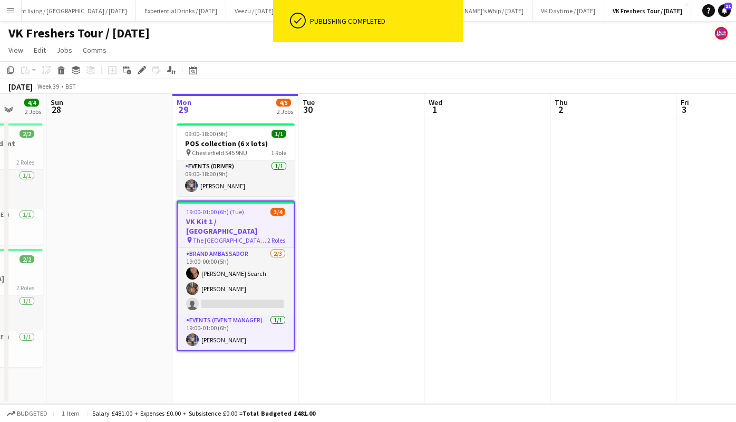
click at [216, 272] on app-card-role "Brand Ambassador [DATE] 19:00-00:00 (5h) [PERSON_NAME] Search [PERSON_NAME] sin…" at bounding box center [236, 281] width 116 height 66
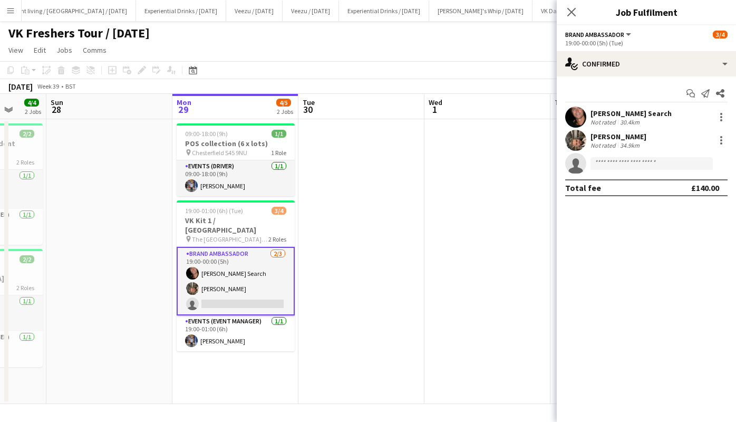
click at [216, 272] on app-card-role "Brand Ambassador [DATE] 19:00-00:00 (5h) [PERSON_NAME] Search [PERSON_NAME] sin…" at bounding box center [236, 281] width 118 height 69
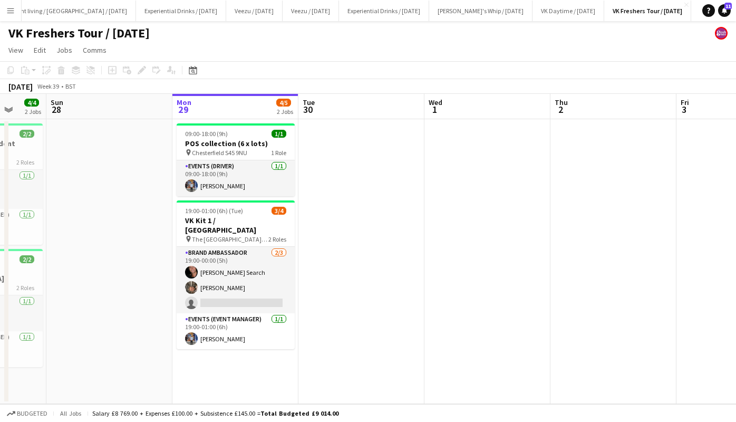
click at [216, 272] on app-card-role "Brand Ambassador [DATE] 19:00-00:00 (5h) [PERSON_NAME] Search [PERSON_NAME] sin…" at bounding box center [236, 280] width 118 height 66
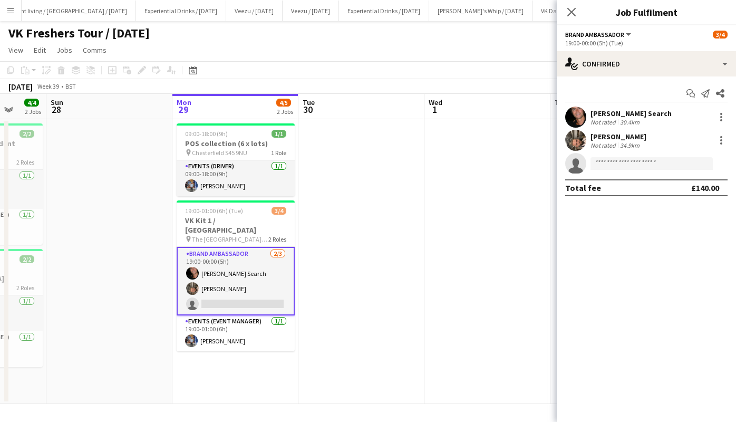
click at [602, 136] on div "[PERSON_NAME]" at bounding box center [618, 136] width 56 height 9
click at [604, 134] on div "[PERSON_NAME]" at bounding box center [618, 136] width 56 height 9
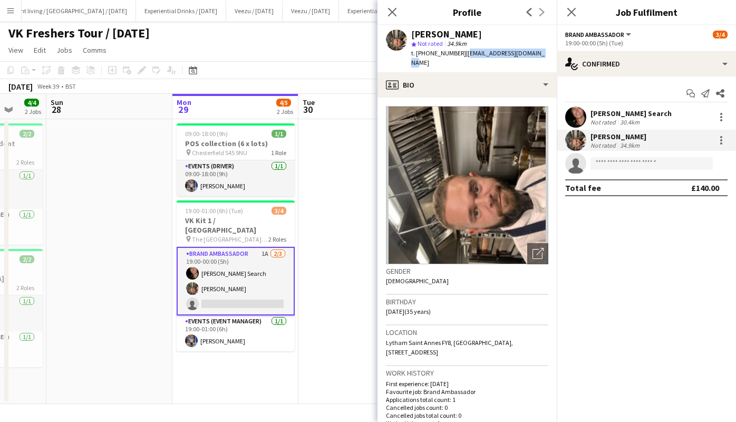
drag, startPoint x: 464, startPoint y: 52, endPoint x: 534, endPoint y: 51, distance: 70.1
click at [534, 51] on span "| [EMAIL_ADDRESS][DOMAIN_NAME]" at bounding box center [477, 57] width 133 height 17
copy span "[EMAIL_ADDRESS][DOMAIN_NAME]"
click at [241, 290] on app-card-role "Brand Ambassador 1A [DATE] 19:00-00:00 (5h) [PERSON_NAME] Search [PERSON_NAME] …" at bounding box center [236, 281] width 118 height 69
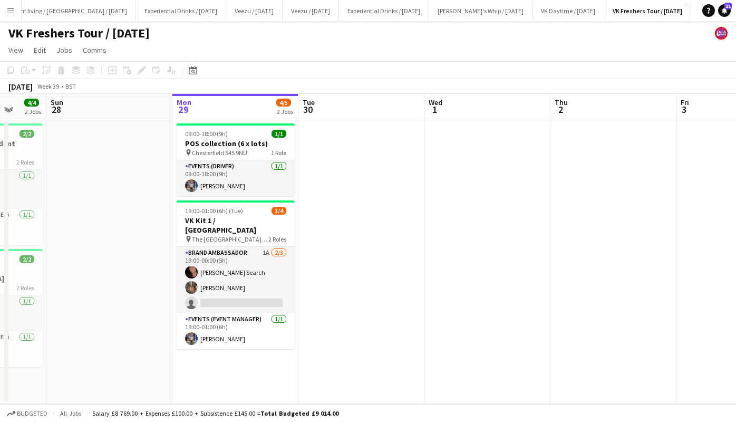
click at [241, 290] on app-card-role "Brand Ambassador 1A [DATE] 19:00-00:00 (5h) [PERSON_NAME] Search [PERSON_NAME] …" at bounding box center [236, 280] width 118 height 66
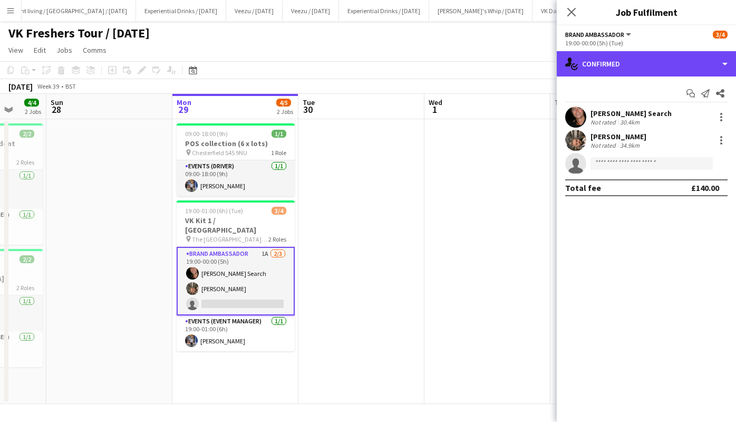
click at [610, 61] on div "single-neutral-actions-check-2 Confirmed" at bounding box center [645, 63] width 179 height 25
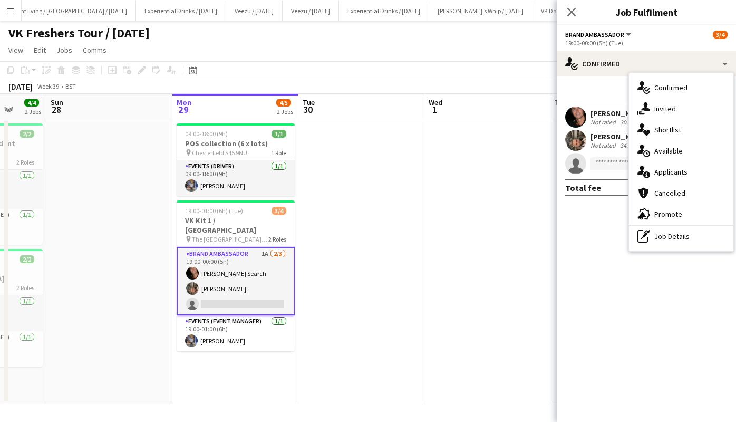
click at [661, 173] on span "Applicants" at bounding box center [670, 171] width 33 height 9
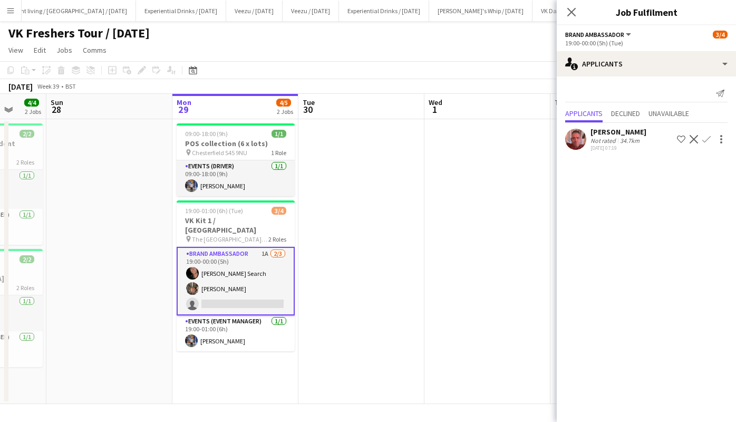
click at [618, 132] on div "[PERSON_NAME]" at bounding box center [618, 131] width 56 height 9
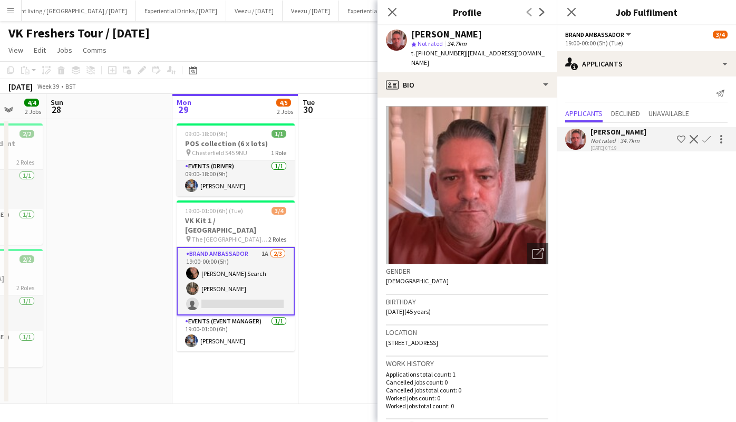
click at [573, 13] on icon "Close pop-in" at bounding box center [571, 12] width 8 height 8
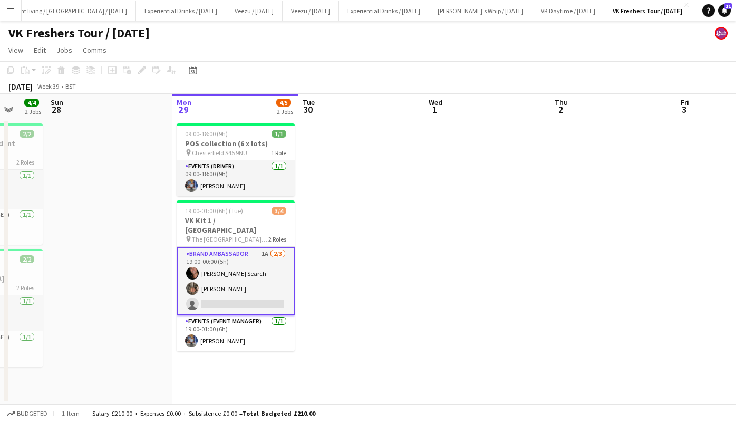
click at [233, 279] on app-card-role "Brand Ambassador 1A [DATE] 19:00-00:00 (5h) [PERSON_NAME] Search [PERSON_NAME] …" at bounding box center [236, 281] width 118 height 69
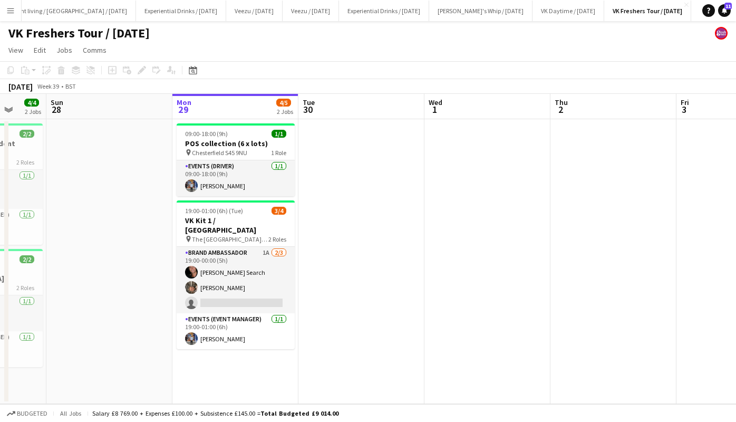
click at [233, 279] on app-card-role "Brand Ambassador 1A [DATE] 19:00-00:00 (5h) [PERSON_NAME] Search [PERSON_NAME] …" at bounding box center [236, 280] width 118 height 66
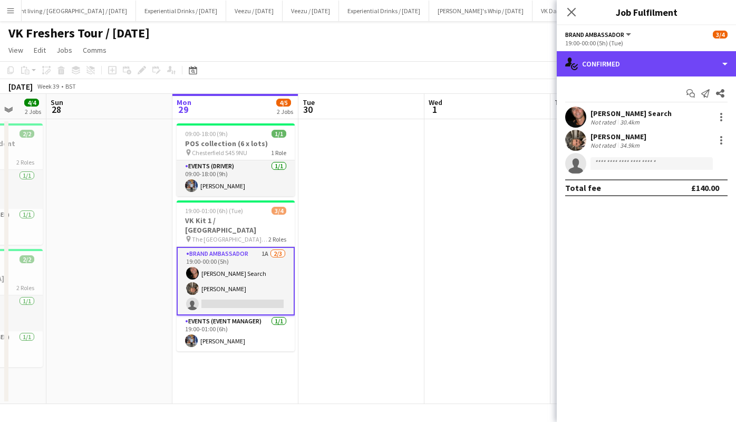
click at [636, 62] on div "single-neutral-actions-check-2 Confirmed" at bounding box center [645, 63] width 179 height 25
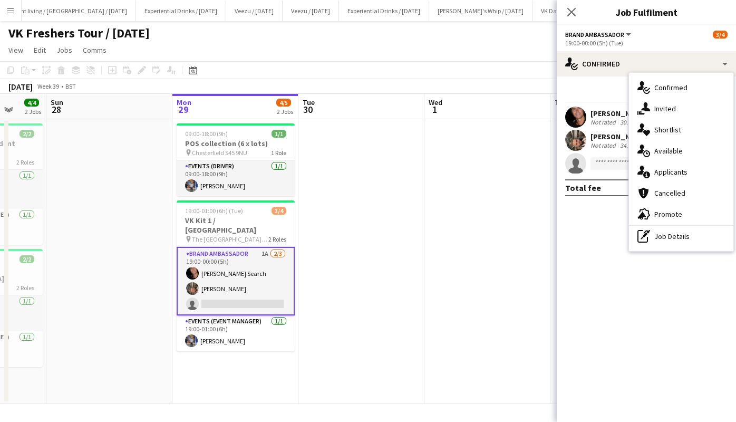
click at [674, 167] on span "Applicants" at bounding box center [670, 171] width 33 height 9
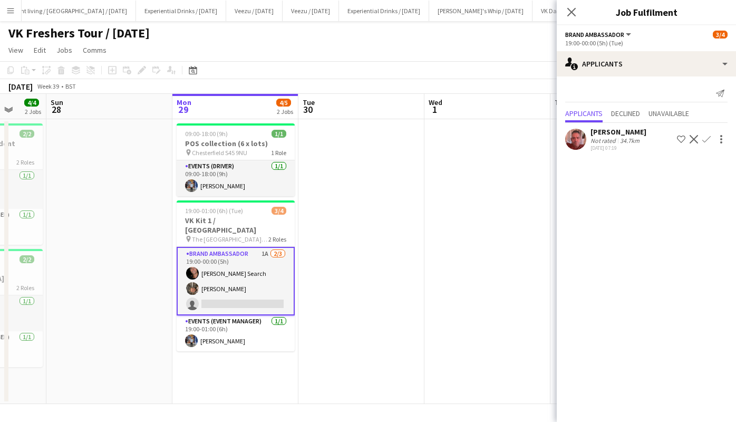
click at [613, 131] on div "[PERSON_NAME]" at bounding box center [618, 131] width 56 height 9
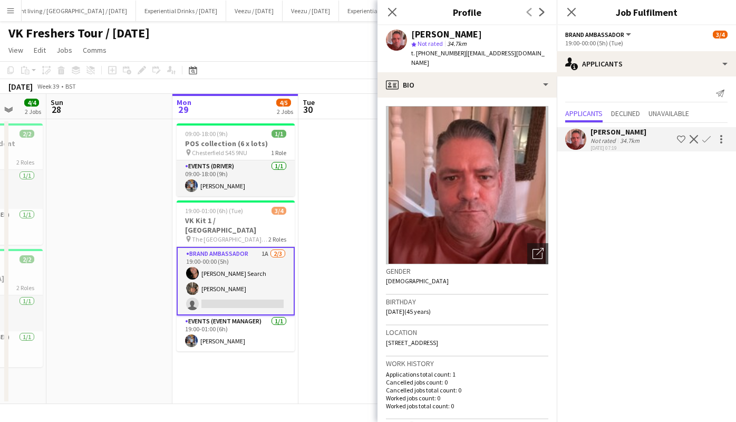
click at [569, 11] on icon "Close pop-in" at bounding box center [571, 12] width 8 height 8
